Goal: Transaction & Acquisition: Purchase product/service

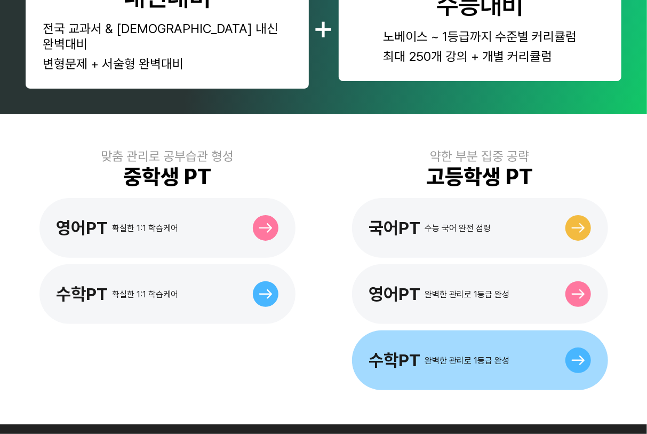
scroll to position [291, 0]
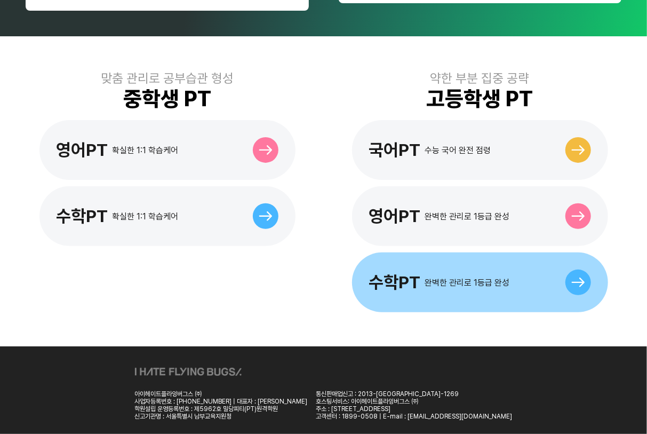
click at [433, 277] on div "완벽한 관리로 1등급 완성" at bounding box center [467, 282] width 85 height 10
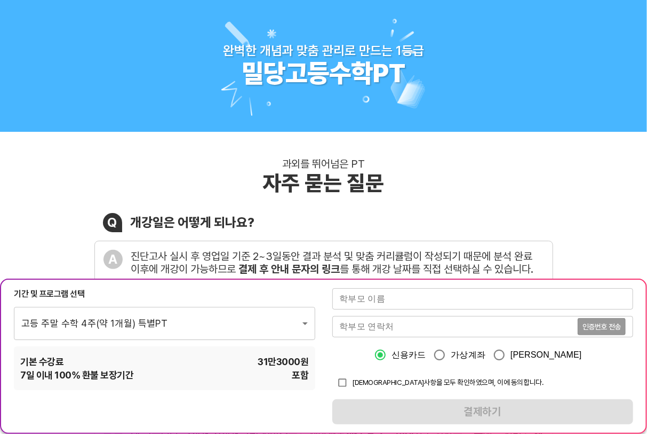
click at [424, 301] on input "text" at bounding box center [482, 298] width 301 height 21
click at [331, 328] on div "기간 및 프로그램 선택 고등 주말 수학 4주(약 1개월) 특별PT 1014 ​ 기본 수강료 31만3000 원 7 일 이내 100% 환불 보장기…" at bounding box center [323, 355] width 647 height 155
click at [338, 328] on input "tel" at bounding box center [454, 326] width 245 height 21
click at [351, 358] on div "신용카드 가상계좌 카카오페이" at bounding box center [482, 354] width 301 height 22
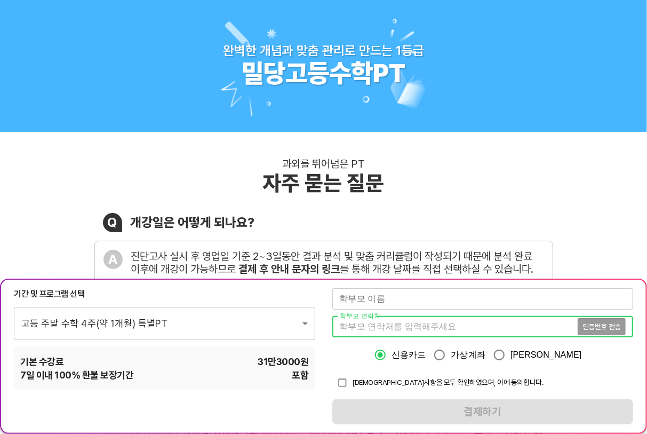
click at [369, 332] on input "tel" at bounding box center [454, 326] width 245 height 21
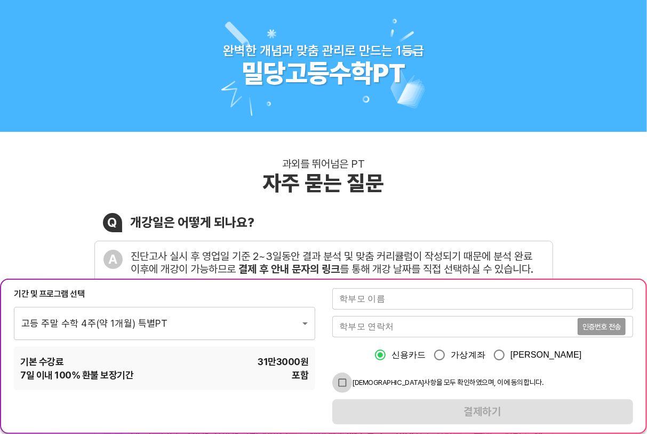
click at [343, 379] on input "checkbox" at bounding box center [342, 382] width 20 height 20
click at [350, 381] on input "checkbox" at bounding box center [342, 382] width 20 height 20
checkbox input "false"
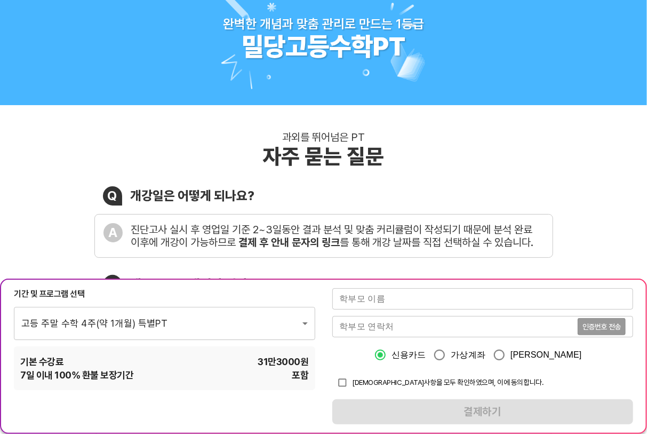
scroll to position [48, 0]
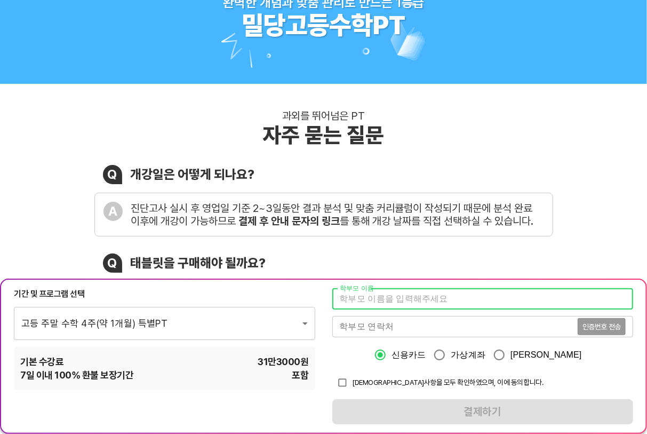
click at [378, 297] on input "text" at bounding box center [482, 298] width 301 height 21
type input "Q"
type input "[PERSON_NAME]"
click at [364, 331] on input "tel" at bounding box center [454, 326] width 245 height 21
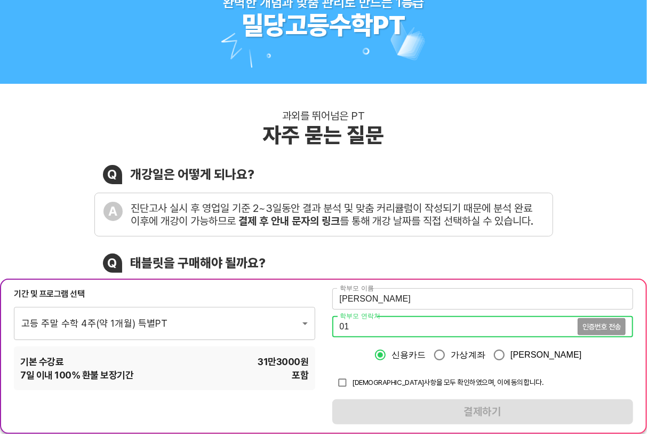
type input "010"
